Goal: Find specific page/section: Find specific page/section

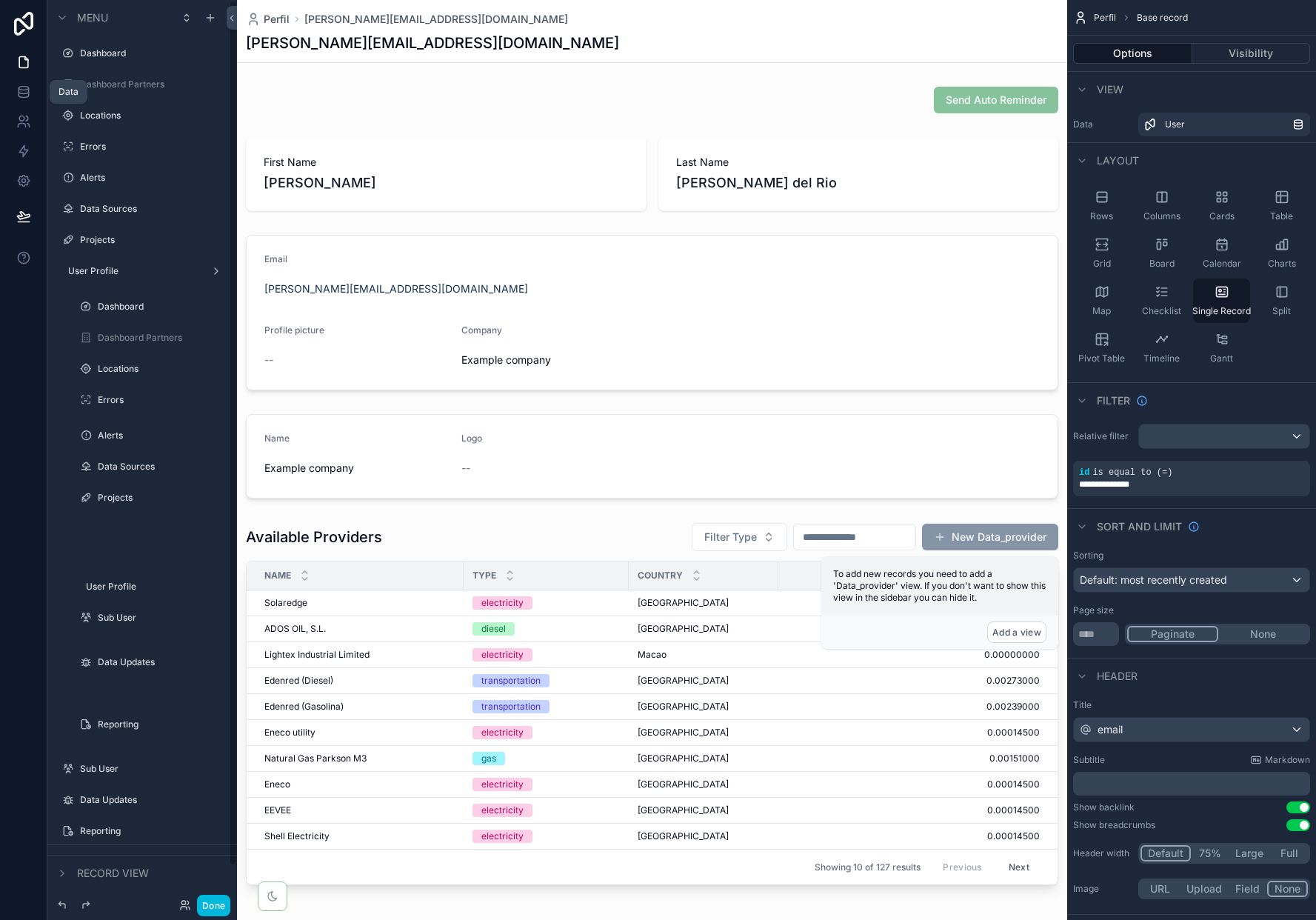
click at [23, 93] on icon at bounding box center [23, 91] width 15 height 15
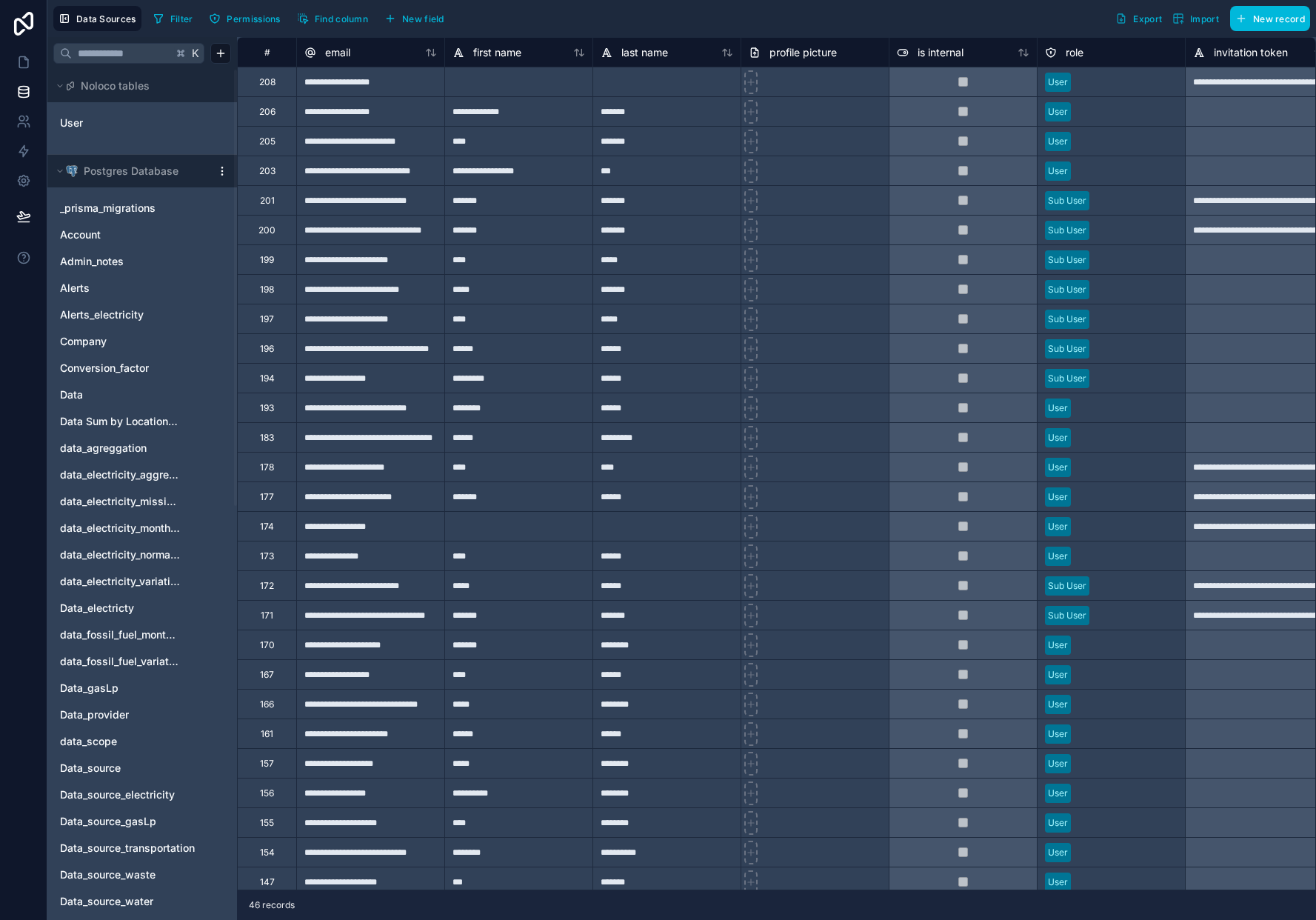
click at [122, 713] on span "Data_provider" at bounding box center [94, 714] width 69 height 15
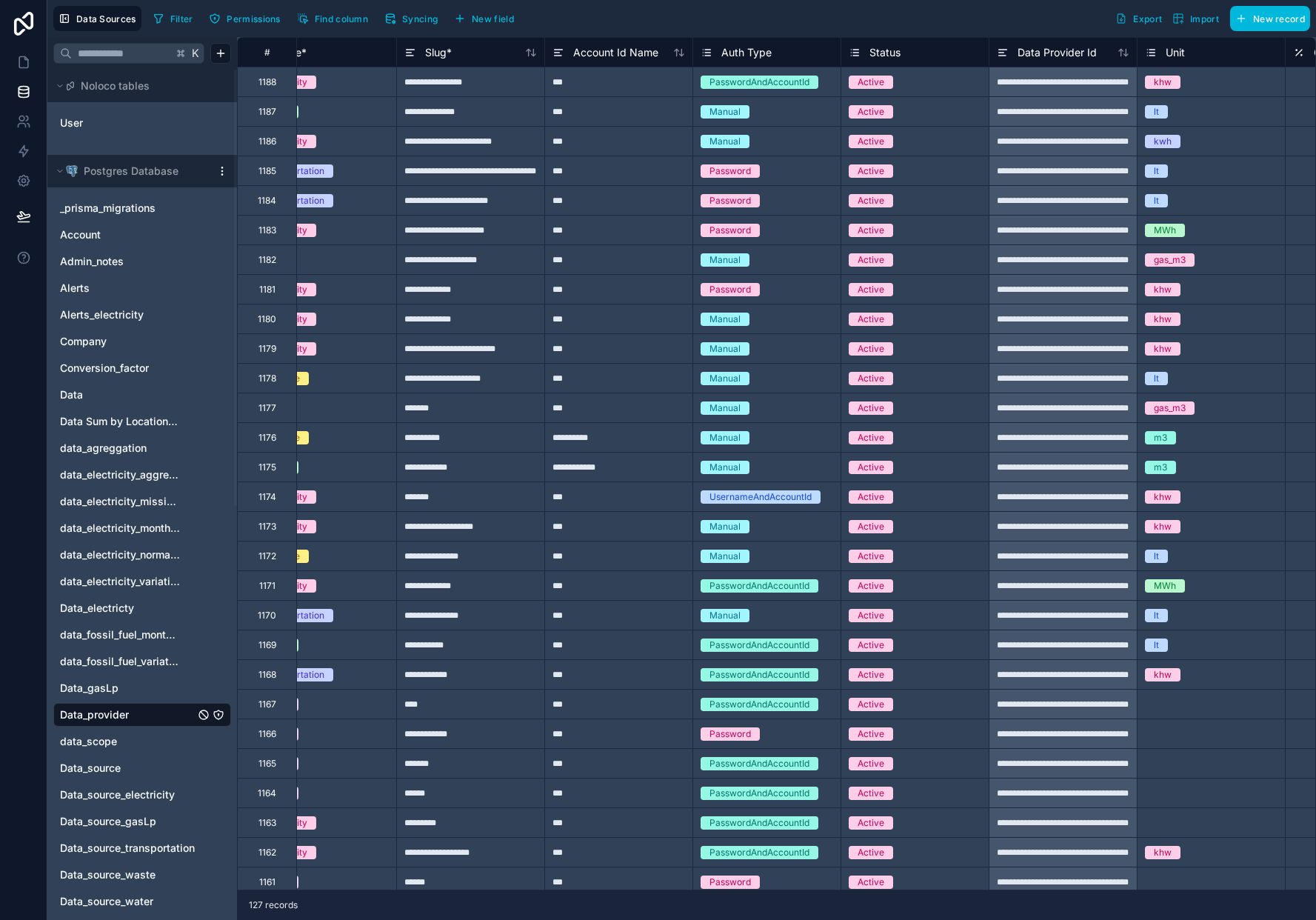
scroll to position [0, 653]
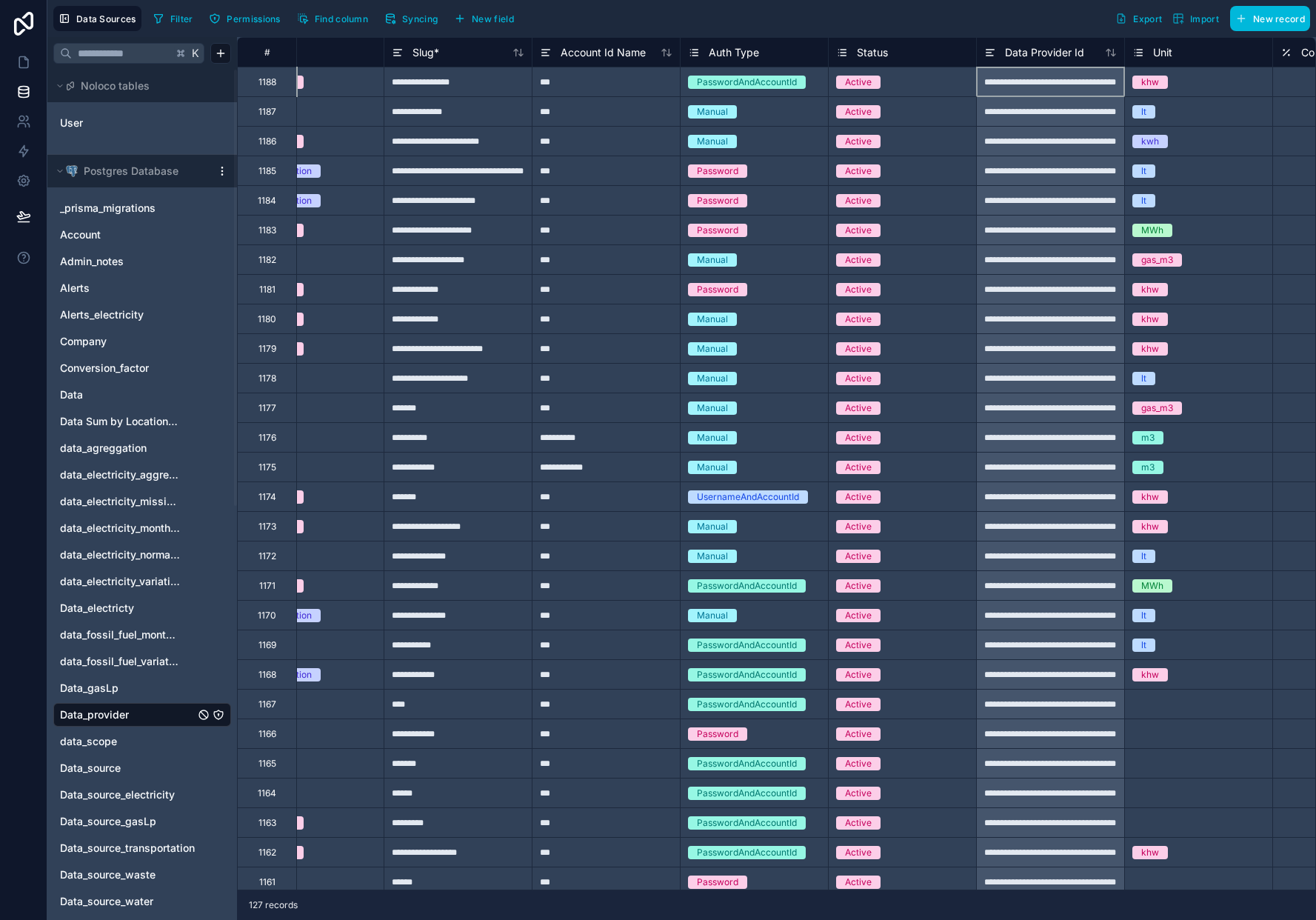
click at [1059, 74] on div "**********" at bounding box center [1049, 81] width 148 height 30
